Goal: Complete application form: Complete application form

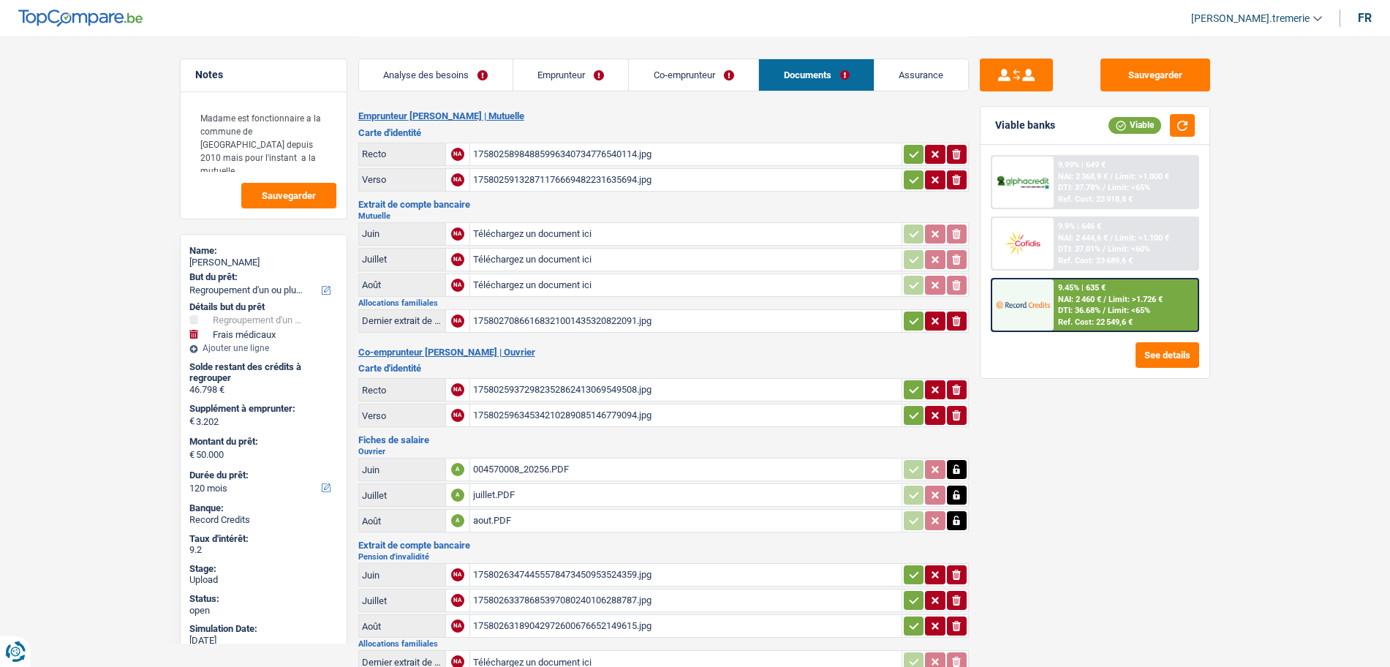
select select "refinancing"
select select "medical"
select select "120"
select select "applicant"
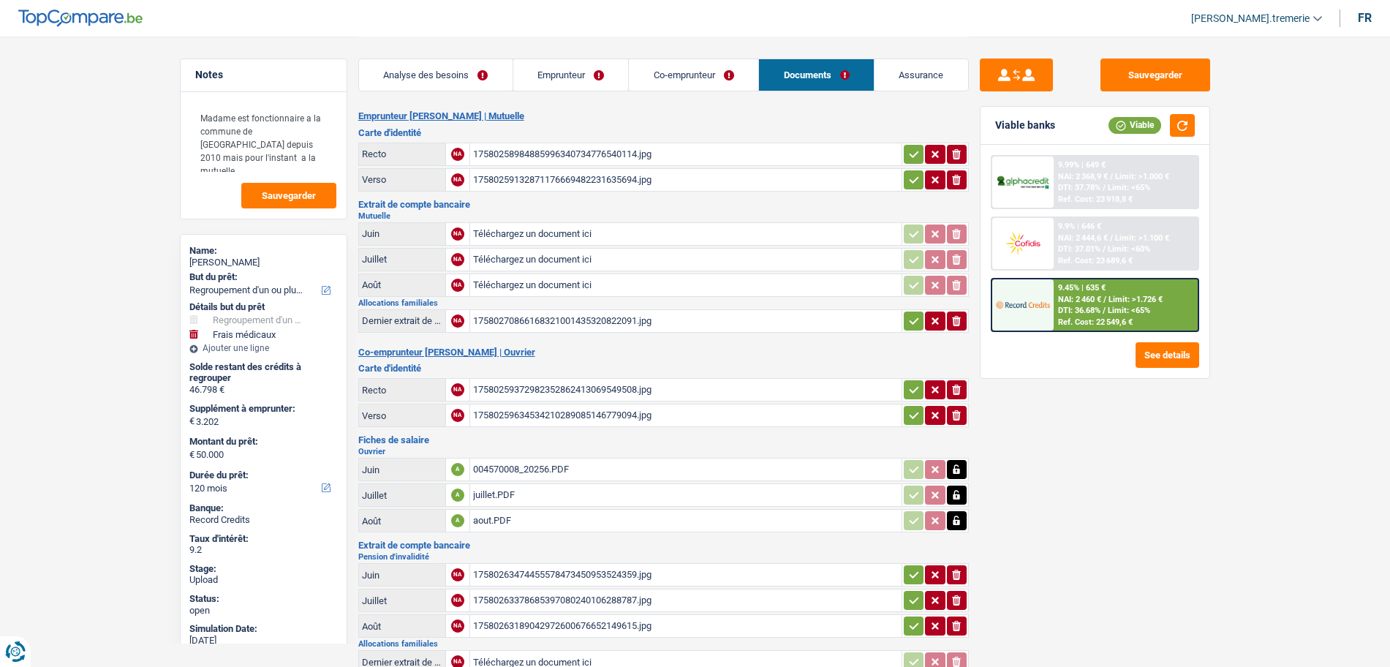
select select "applicant"
select select "coApplicant"
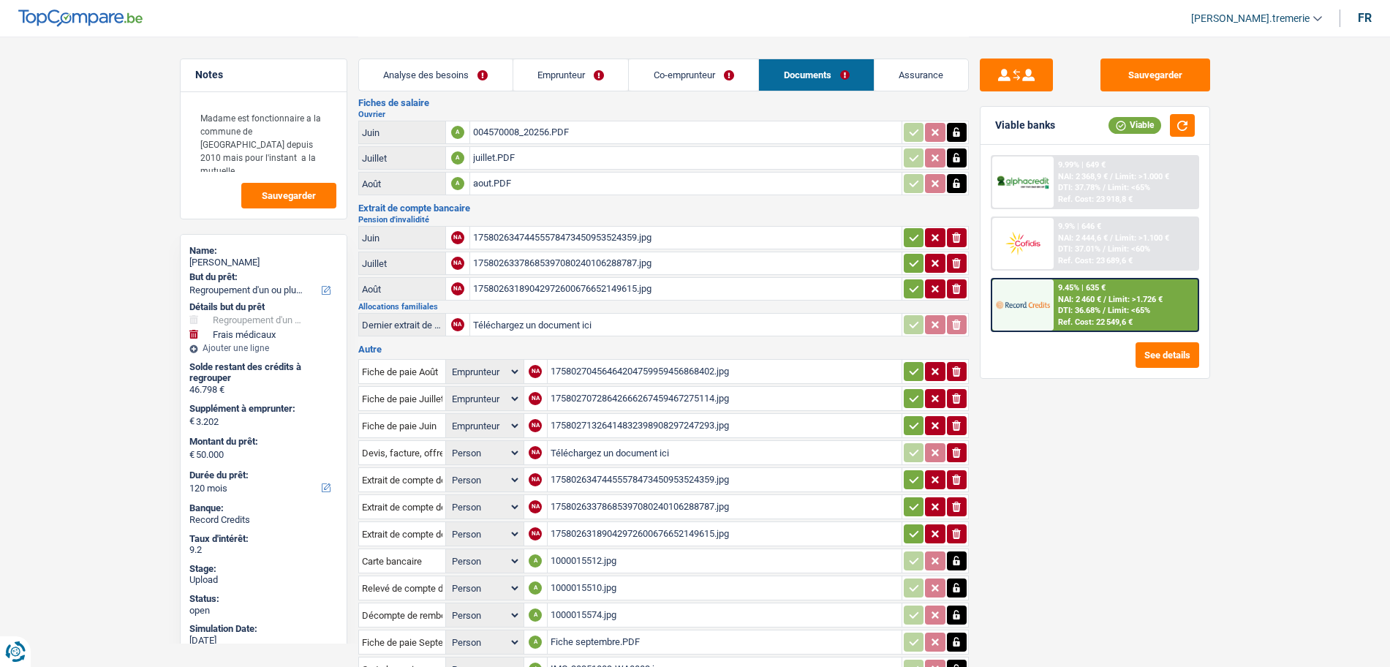
scroll to position [317, 0]
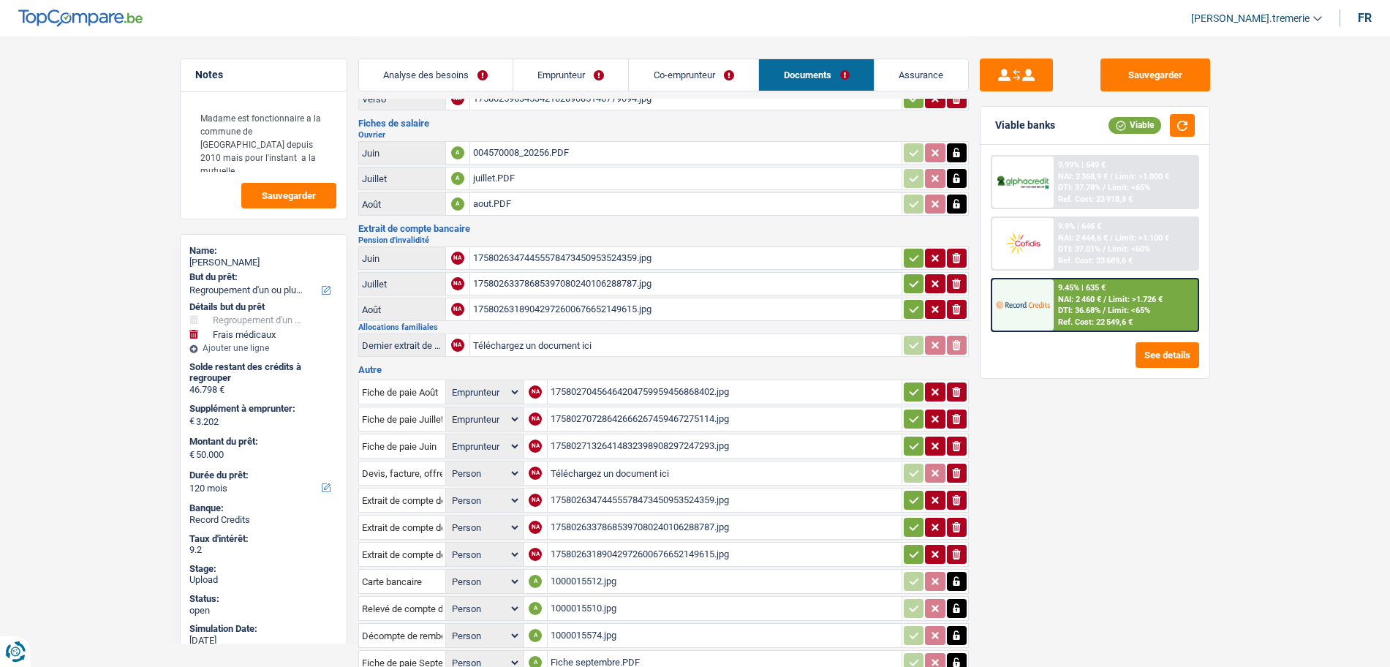
click at [542, 178] on div "juillet.PDF" at bounding box center [685, 178] width 425 height 22
